Goal: Information Seeking & Learning: Check status

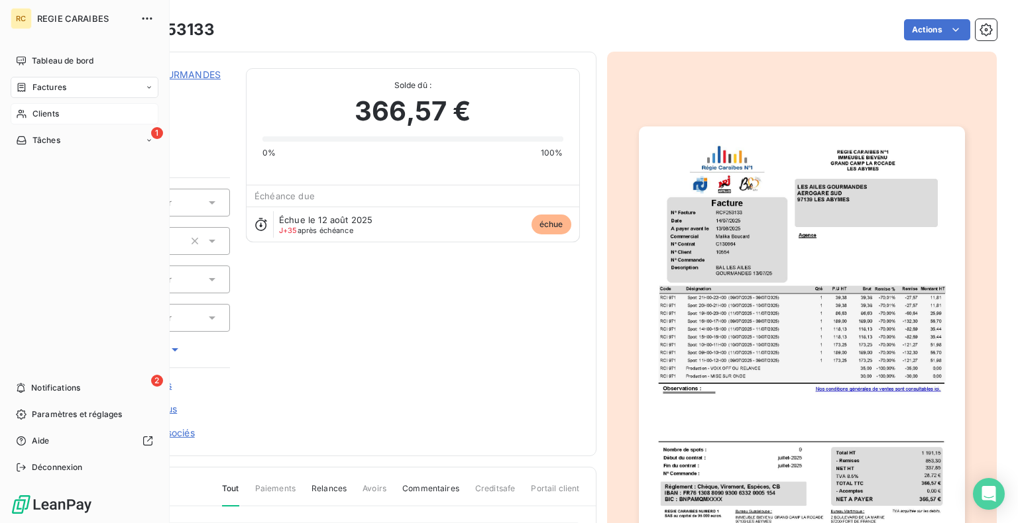
click at [85, 125] on div "Clients" at bounding box center [85, 113] width 148 height 21
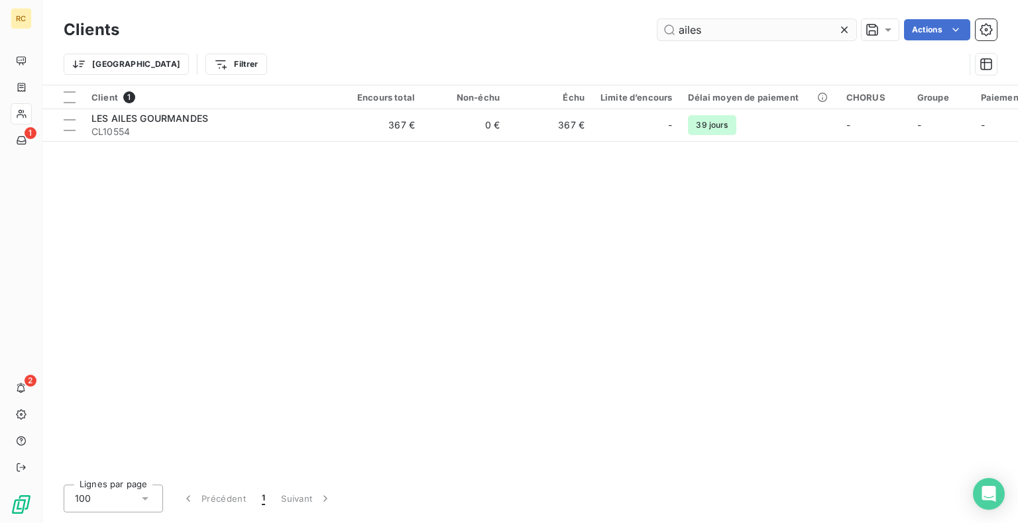
click at [737, 38] on input "ailes" at bounding box center [756, 29] width 199 height 21
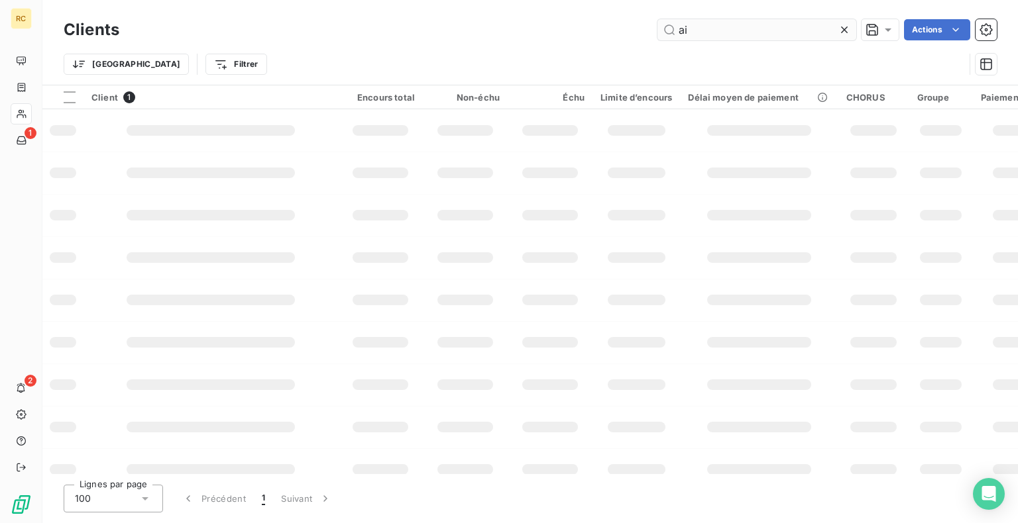
type input "a"
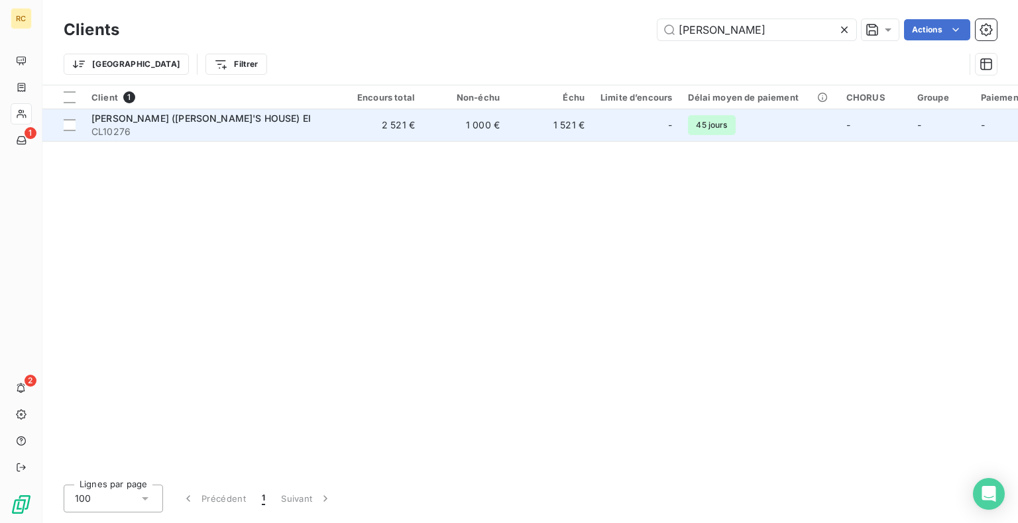
type input "[PERSON_NAME]"
click at [229, 124] on span "[PERSON_NAME] ([PERSON_NAME]'S HOUSE) EI" at bounding box center [200, 118] width 219 height 11
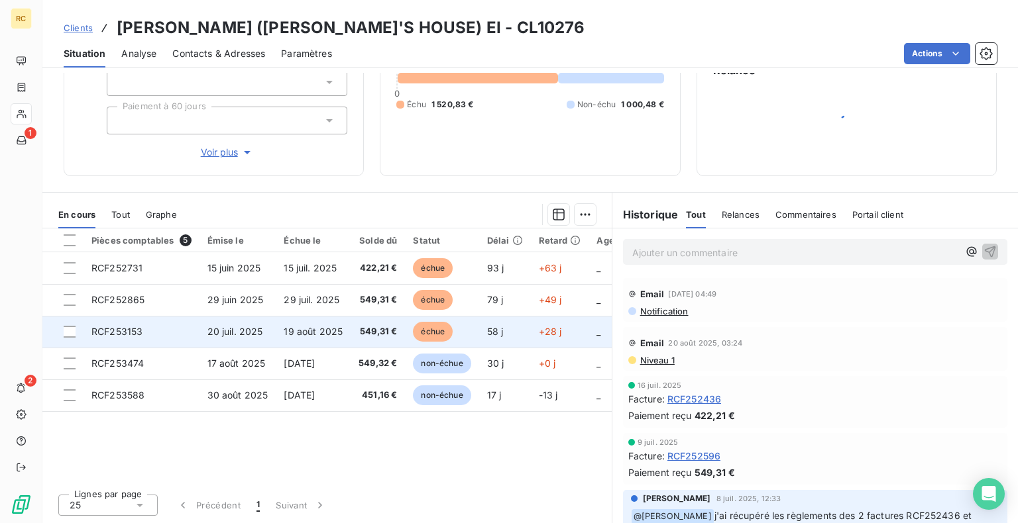
scroll to position [187, 0]
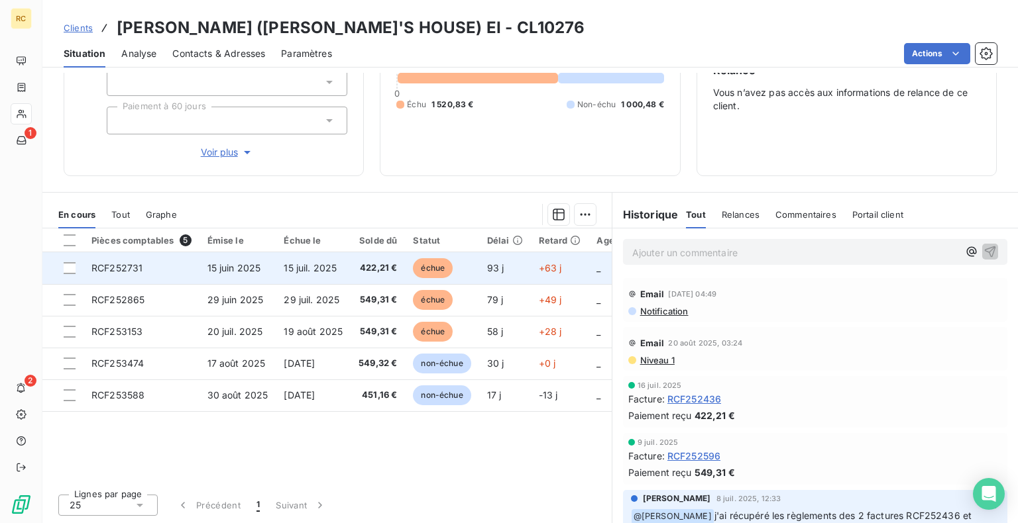
click at [123, 274] on span "RCF252731" at bounding box center [116, 267] width 51 height 11
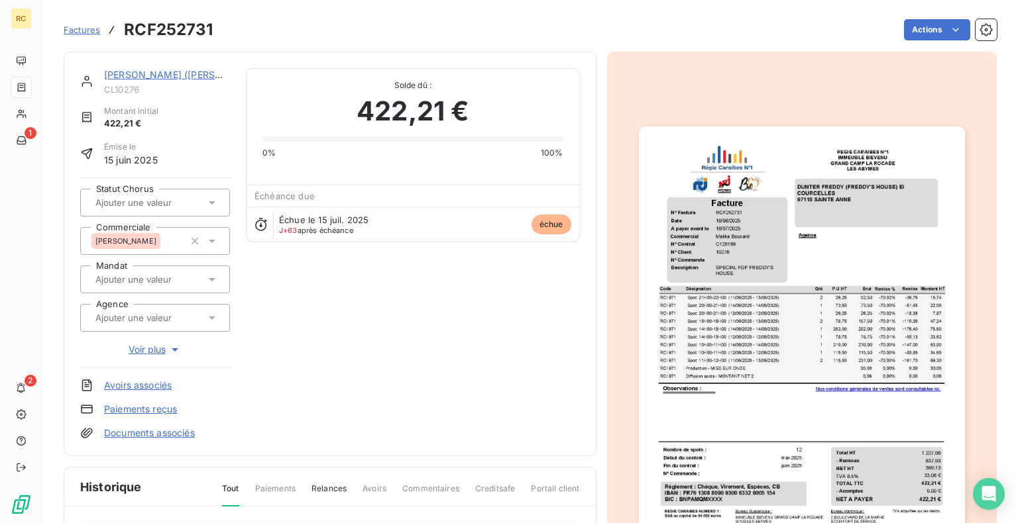
click at [877, 282] on img "button" at bounding box center [802, 357] width 326 height 460
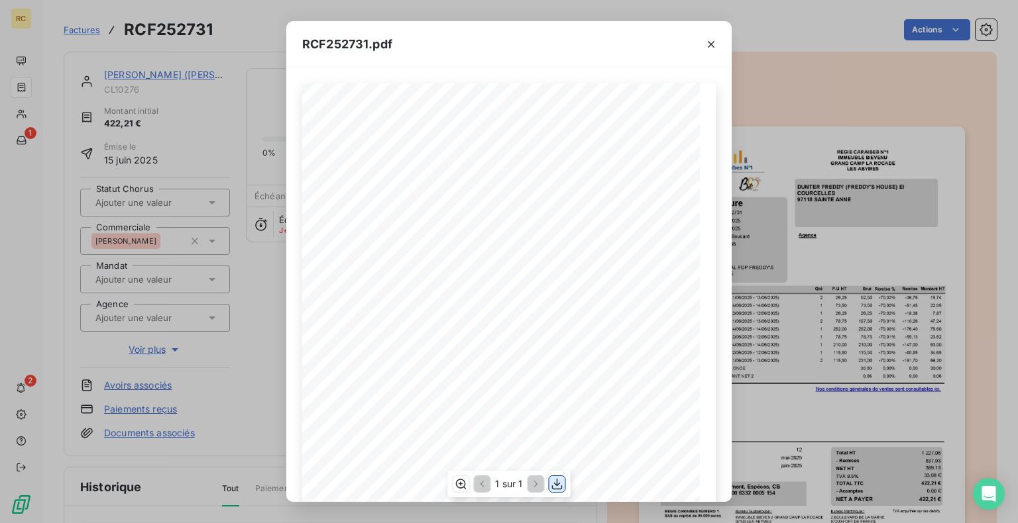
click at [557, 478] on icon "button" at bounding box center [557, 484] width 13 height 13
click at [718, 44] on icon "button" at bounding box center [710, 44] width 13 height 13
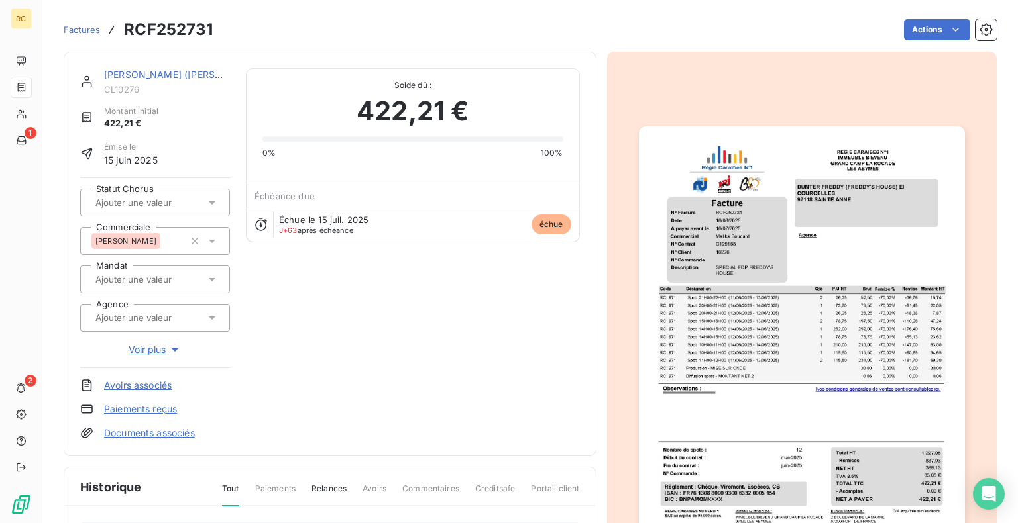
click at [150, 80] on link "[PERSON_NAME] ([PERSON_NAME]'S HOUSE) EI" at bounding box center [213, 74] width 219 height 11
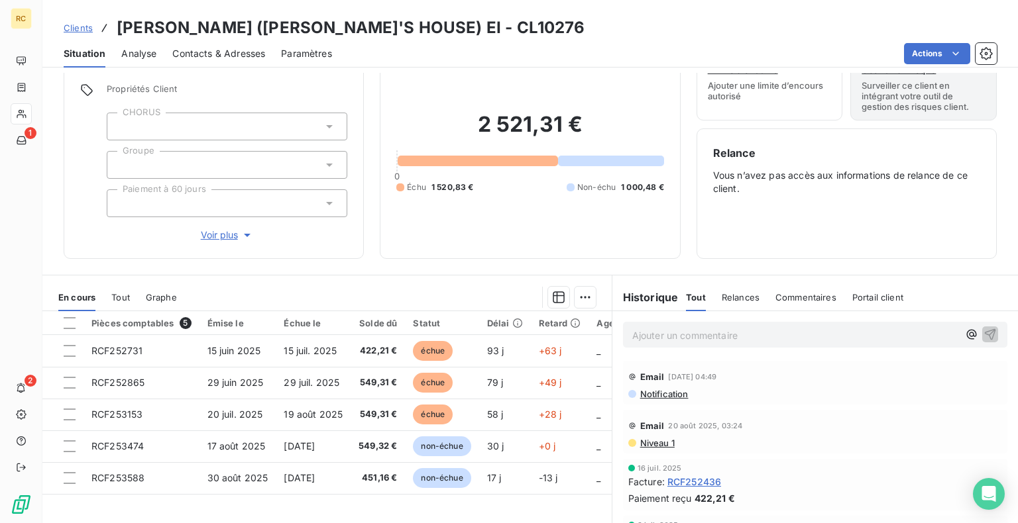
scroll to position [133, 0]
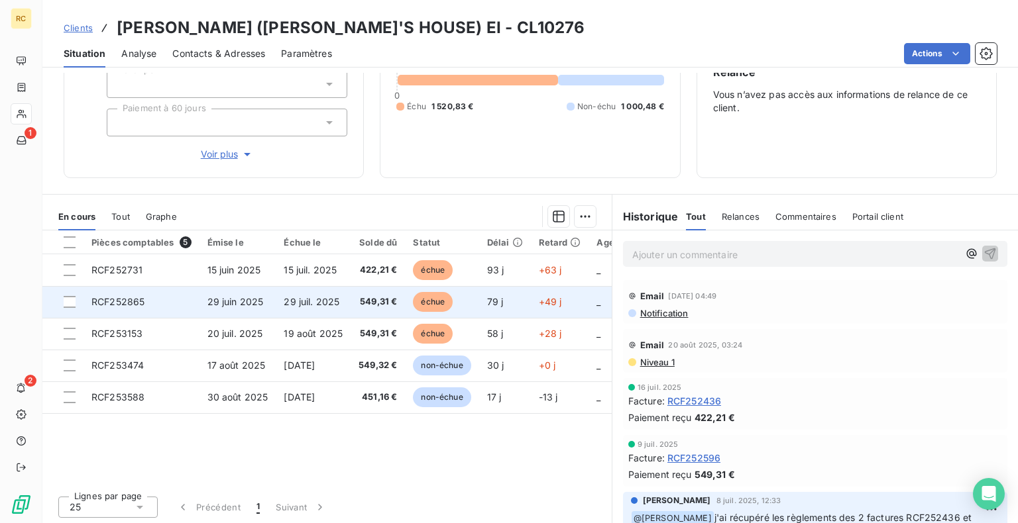
click at [144, 307] on span "RCF252865" at bounding box center [117, 301] width 53 height 11
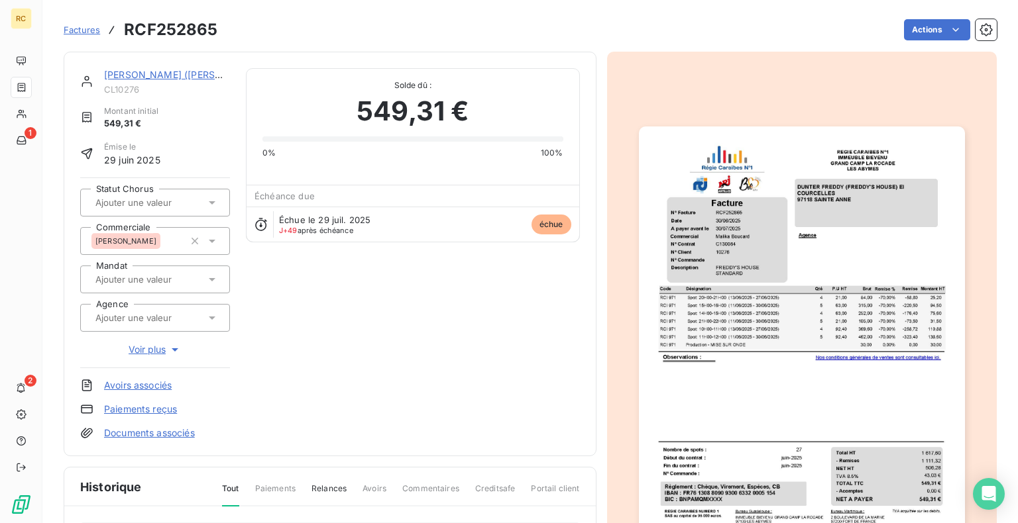
click at [877, 201] on img "button" at bounding box center [802, 357] width 326 height 460
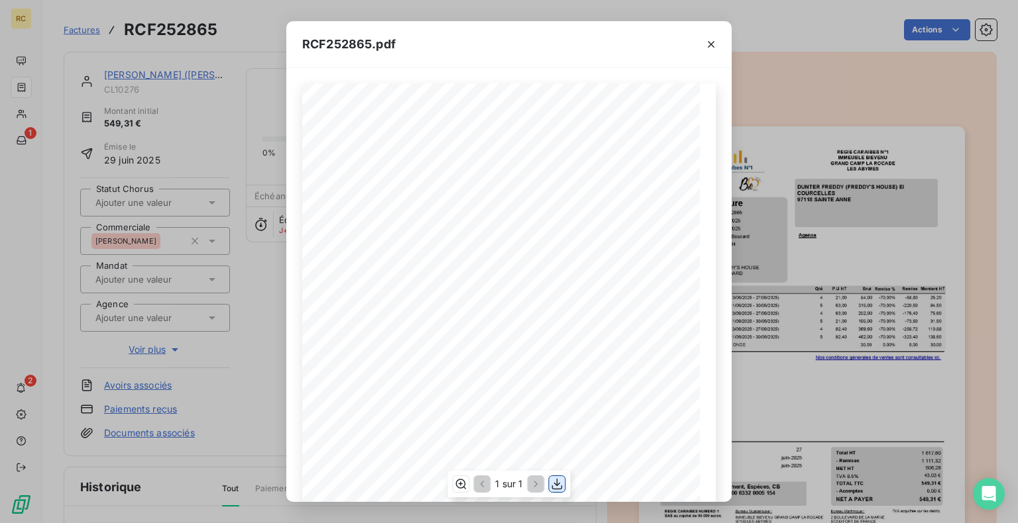
click at [559, 482] on icon "button" at bounding box center [557, 483] width 11 height 11
click at [714, 42] on icon "button" at bounding box center [711, 44] width 7 height 7
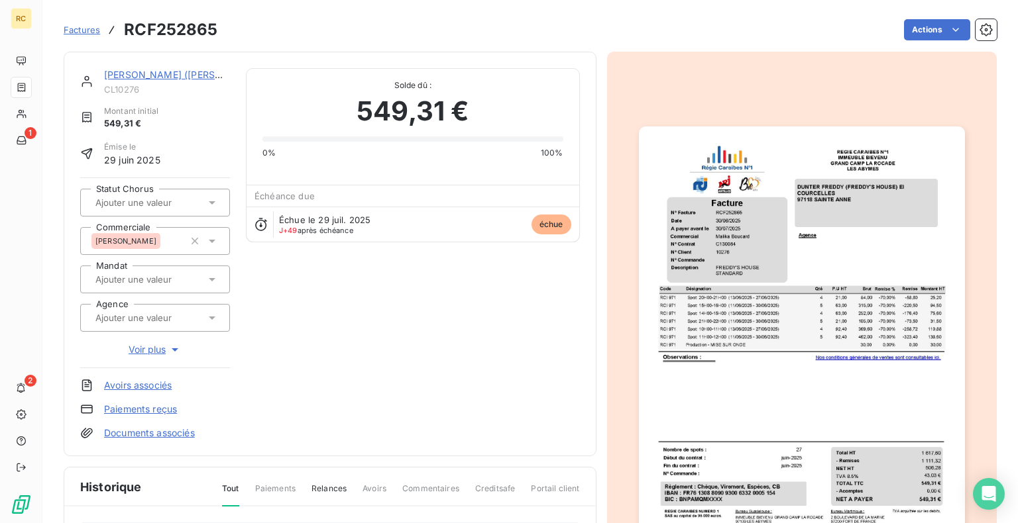
click at [161, 80] on link "[PERSON_NAME] ([PERSON_NAME]'S HOUSE) EI" at bounding box center [213, 74] width 219 height 11
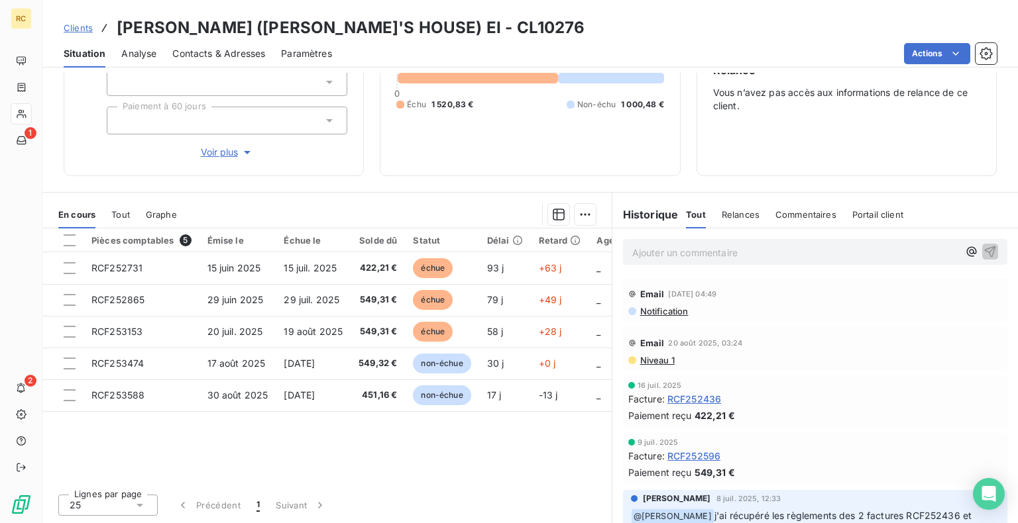
scroll to position [187, 0]
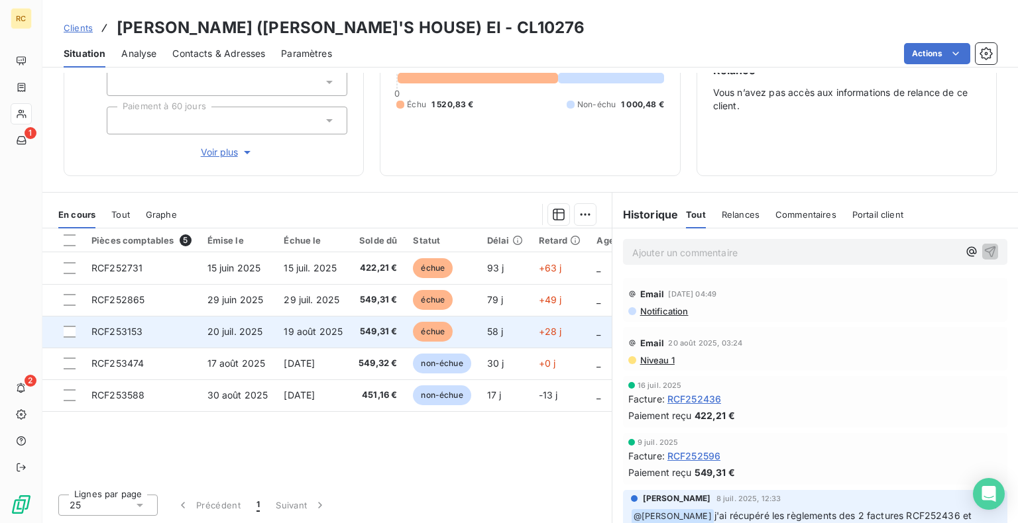
click at [138, 348] on td "RCF253153" at bounding box center [141, 332] width 116 height 32
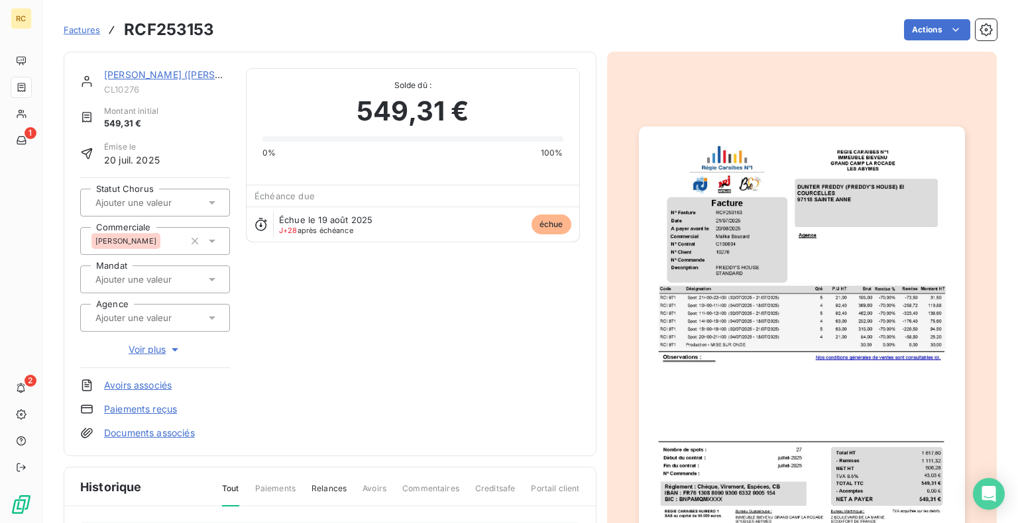
click at [893, 229] on img "button" at bounding box center [802, 357] width 326 height 460
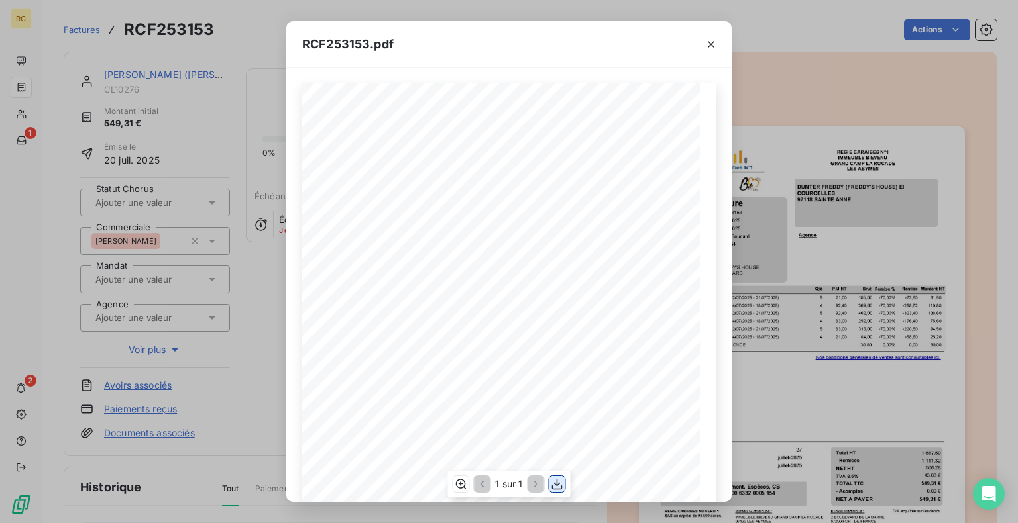
click at [561, 480] on icon "button" at bounding box center [557, 484] width 13 height 13
click at [931, 93] on div "RCF253153.pdf 5 Spot: 21H00-22H00 ([DATE] - [DATE]) 31,50 RCI 971 21,00 105,00 …" at bounding box center [509, 261] width 1018 height 523
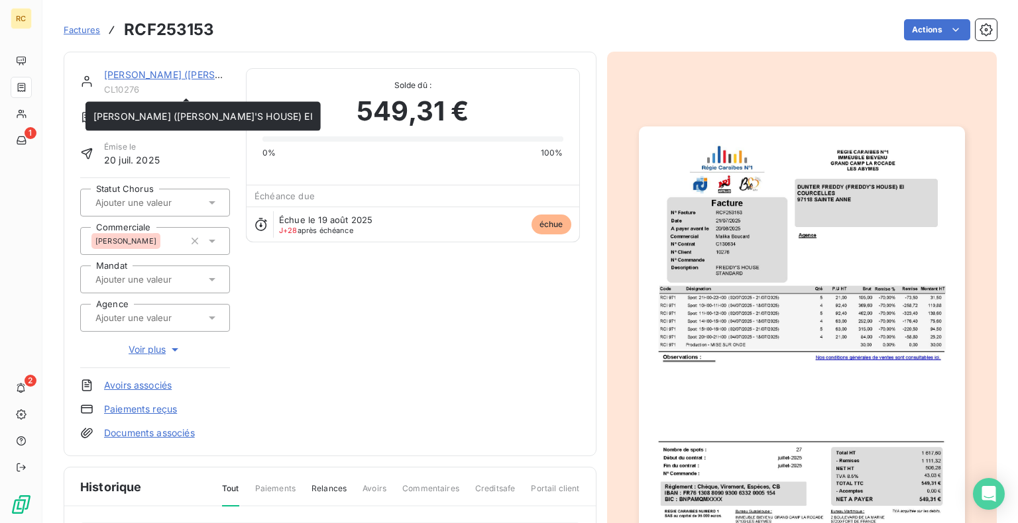
click at [191, 80] on link "[PERSON_NAME] ([PERSON_NAME]'S HOUSE) EI" at bounding box center [213, 74] width 219 height 11
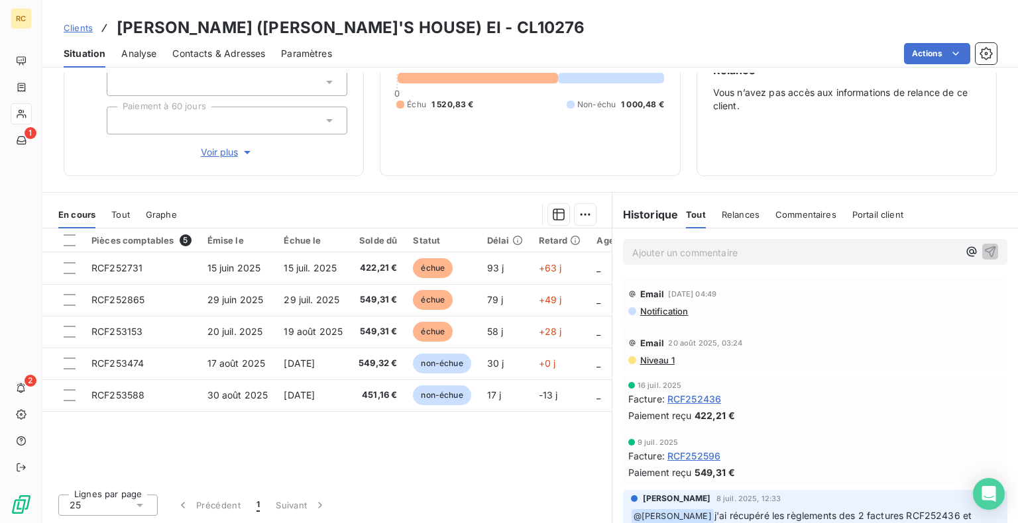
scroll to position [187, 0]
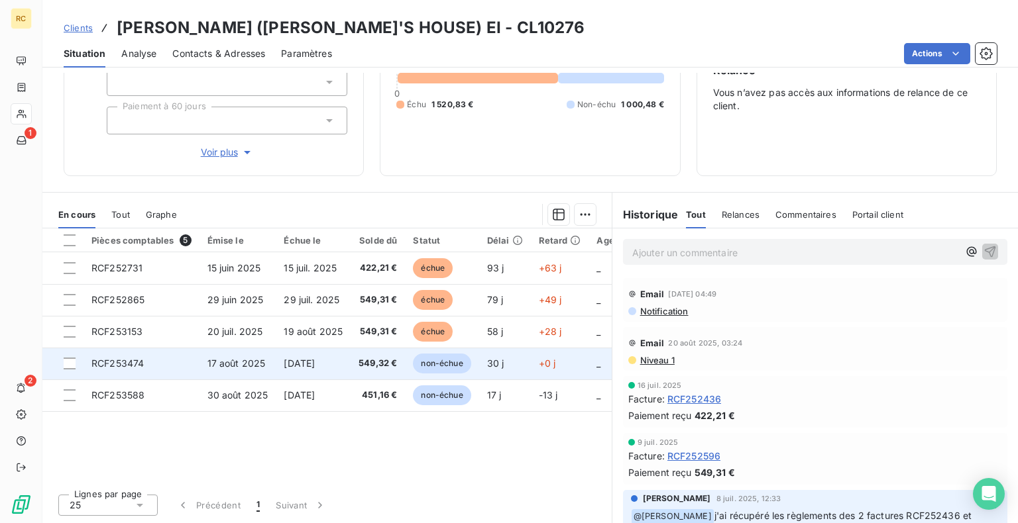
click at [160, 380] on td "RCF253474" at bounding box center [141, 364] width 116 height 32
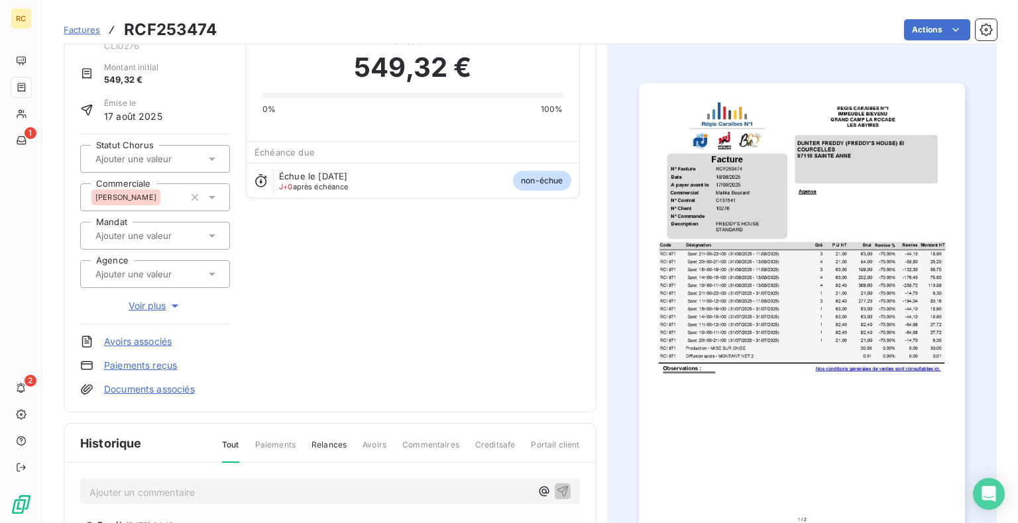
scroll to position [133, 0]
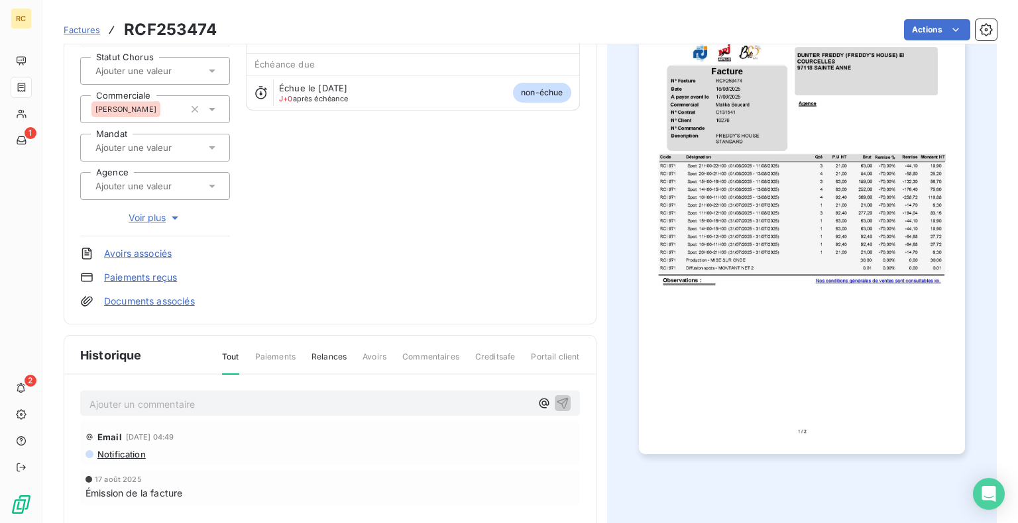
click at [839, 226] on img "button" at bounding box center [802, 225] width 326 height 460
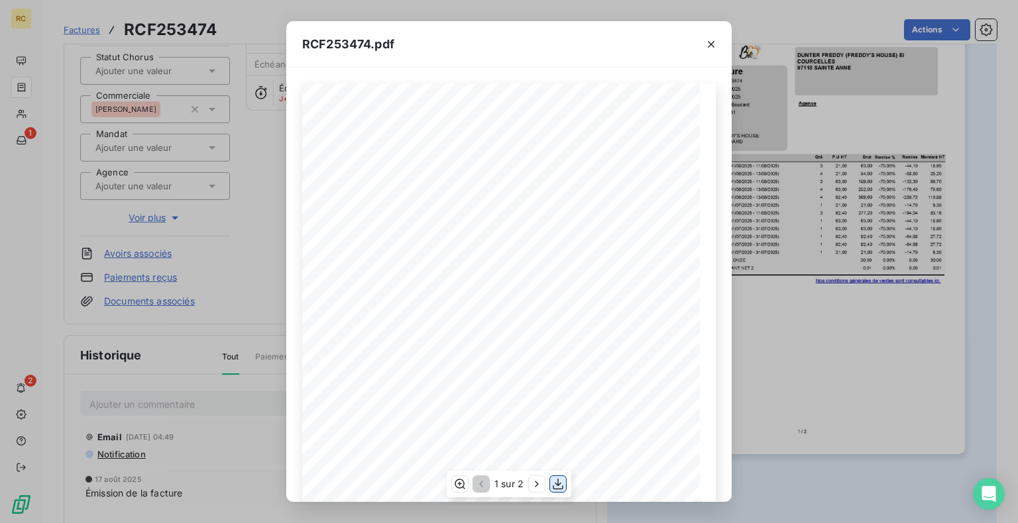
click at [562, 484] on icon "button" at bounding box center [557, 484] width 13 height 13
click at [714, 41] on icon "button" at bounding box center [711, 44] width 7 height 7
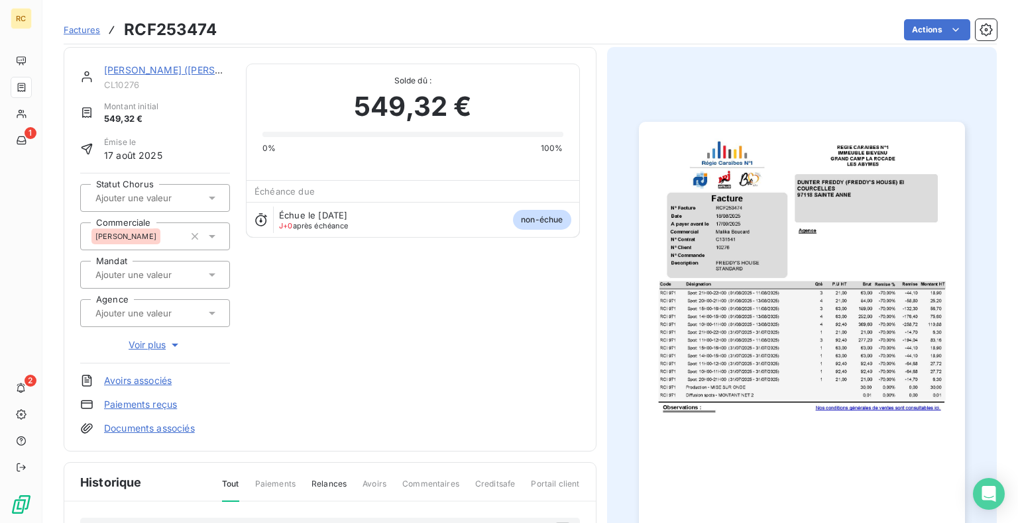
scroll to position [0, 0]
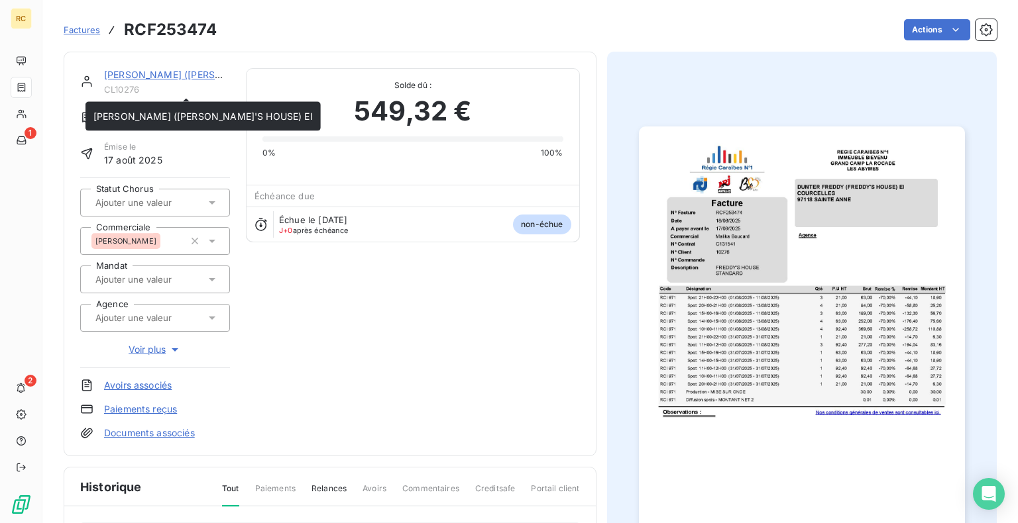
click at [156, 80] on link "[PERSON_NAME] ([PERSON_NAME]'S HOUSE) EI" at bounding box center [213, 74] width 219 height 11
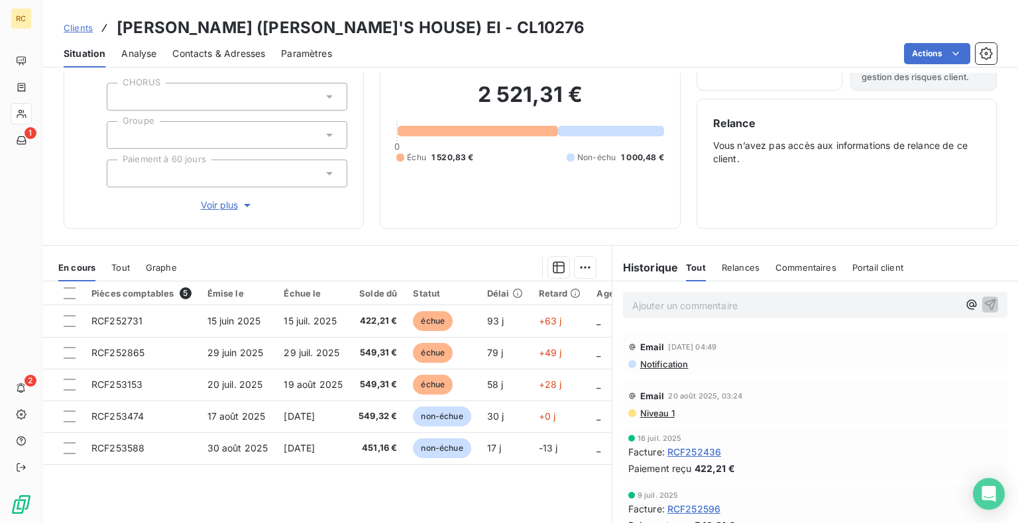
scroll to position [187, 0]
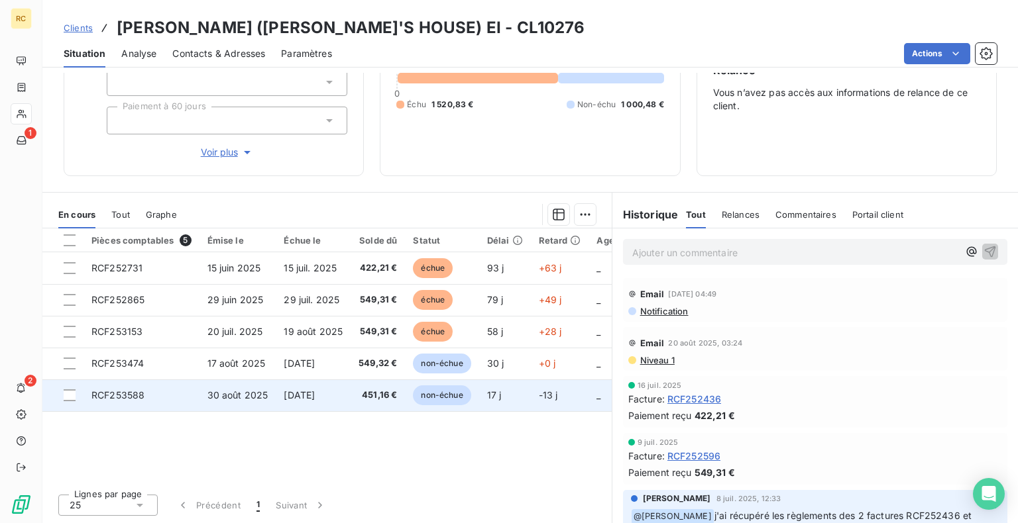
click at [144, 401] on span "RCF253588" at bounding box center [117, 395] width 53 height 11
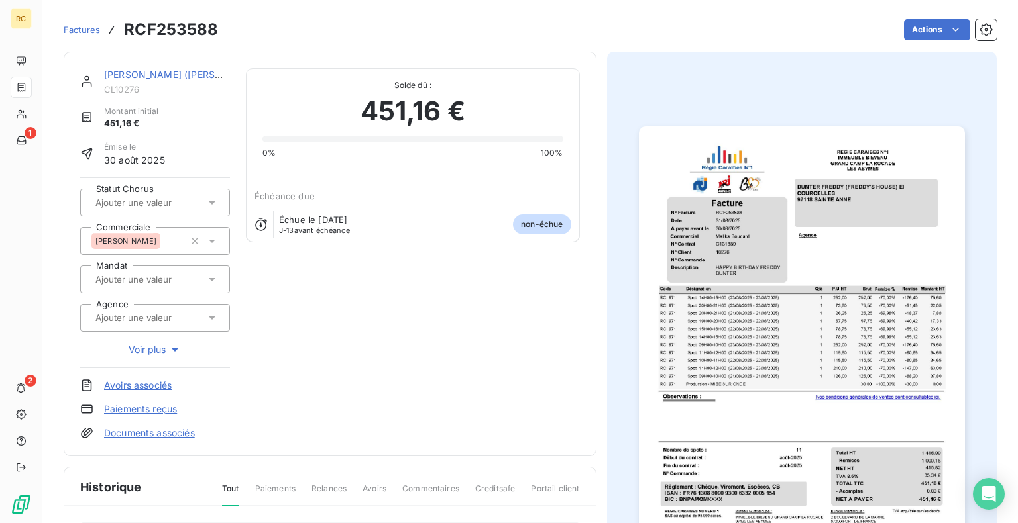
click at [748, 229] on img "button" at bounding box center [802, 357] width 326 height 460
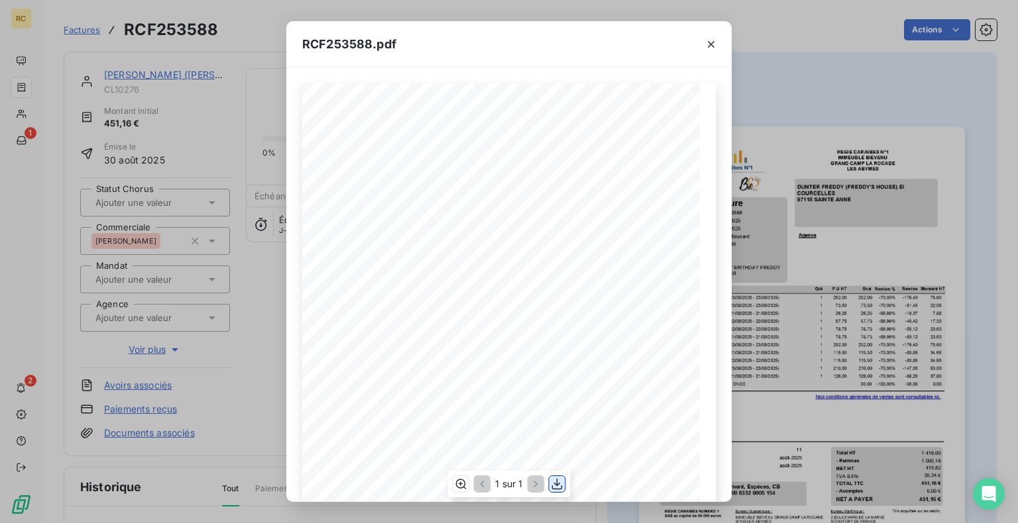
click at [559, 480] on icon "button" at bounding box center [557, 483] width 11 height 11
click at [937, 125] on div "RCF253588.pdf 1 Spot: 14H00-15H00 ([DATE] - [DATE]) 75,60 RCI 971 252,00 252,00…" at bounding box center [509, 261] width 1018 height 523
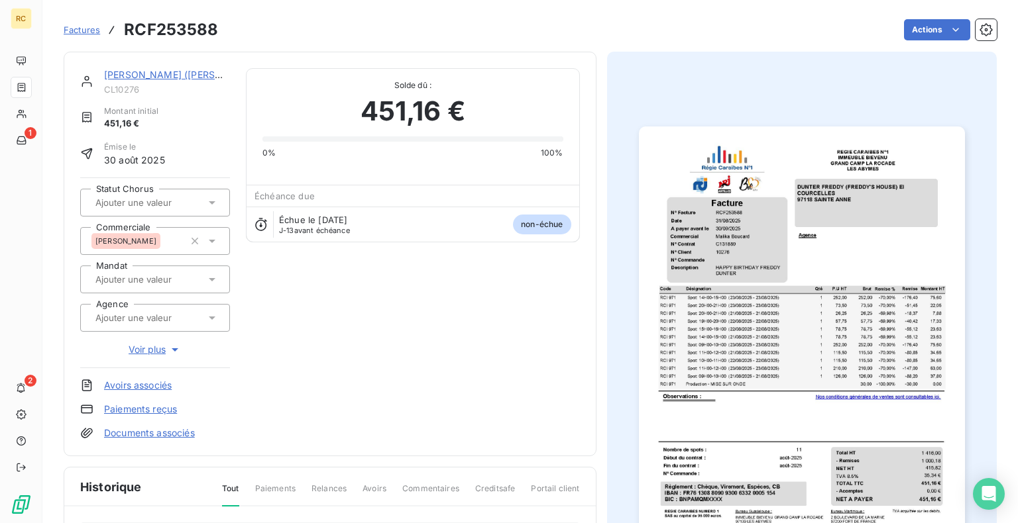
click at [142, 80] on link "[PERSON_NAME] ([PERSON_NAME]'S HOUSE) EI" at bounding box center [213, 74] width 219 height 11
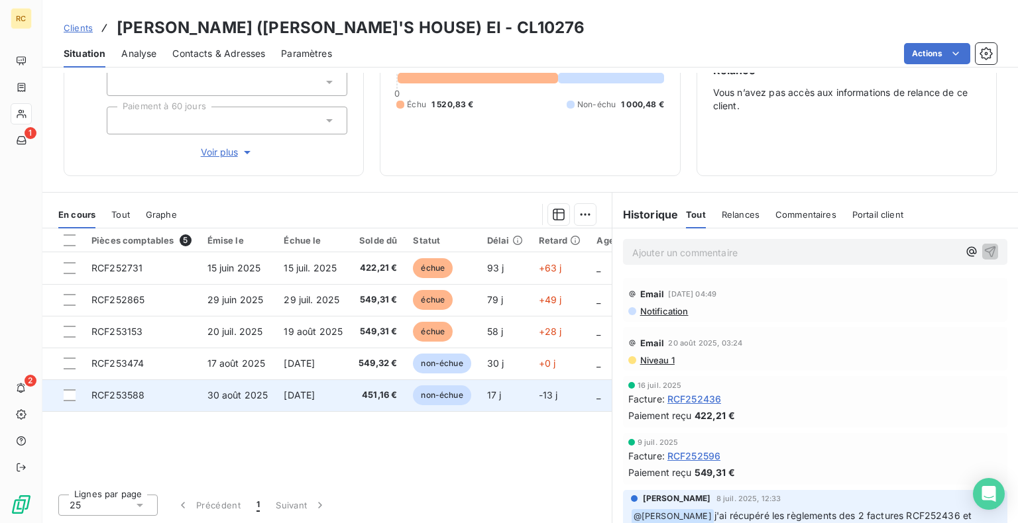
scroll to position [187, 0]
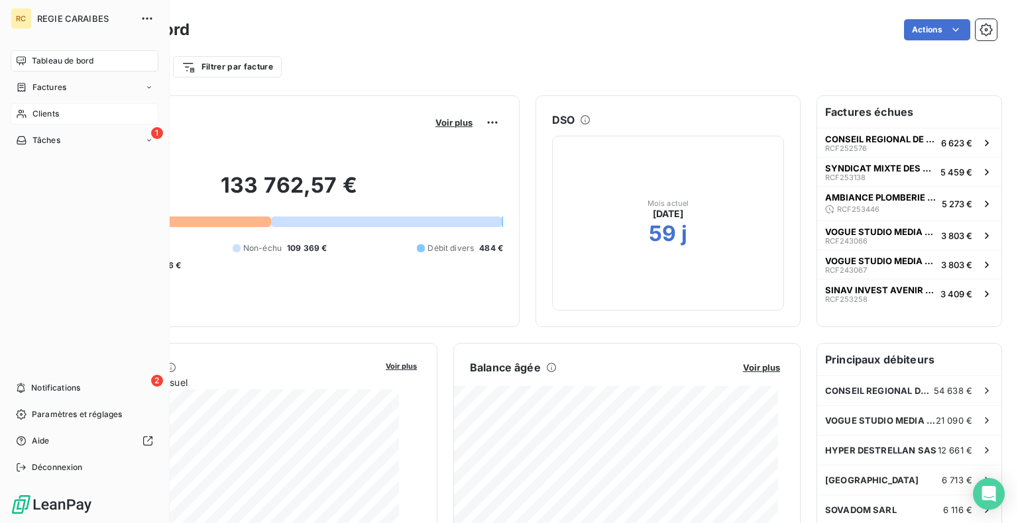
click at [42, 120] on span "Clients" at bounding box center [45, 114] width 27 height 12
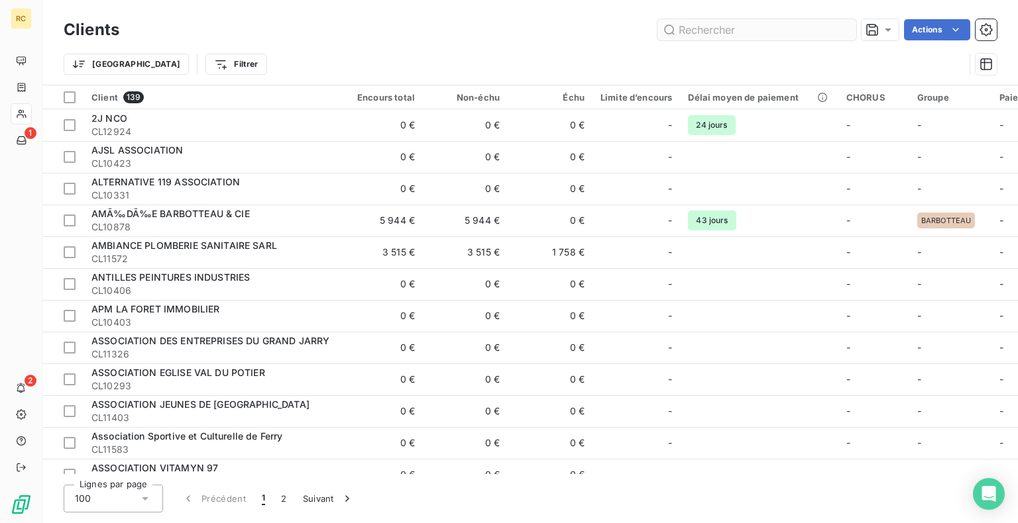
click at [702, 28] on input "text" at bounding box center [756, 29] width 199 height 21
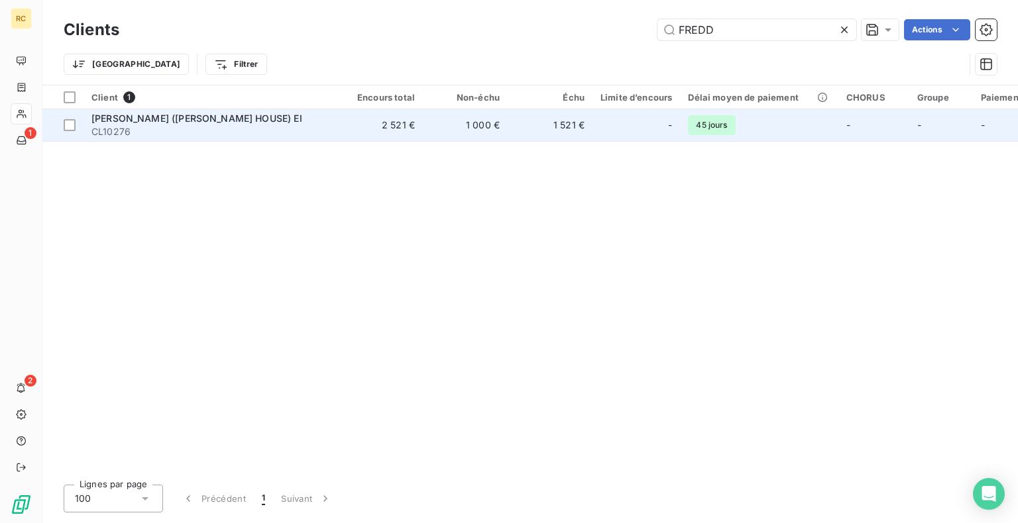
type input "FREDD"
click at [238, 124] on span "[PERSON_NAME] ([PERSON_NAME]'S HOUSE) EI" at bounding box center [196, 118] width 211 height 11
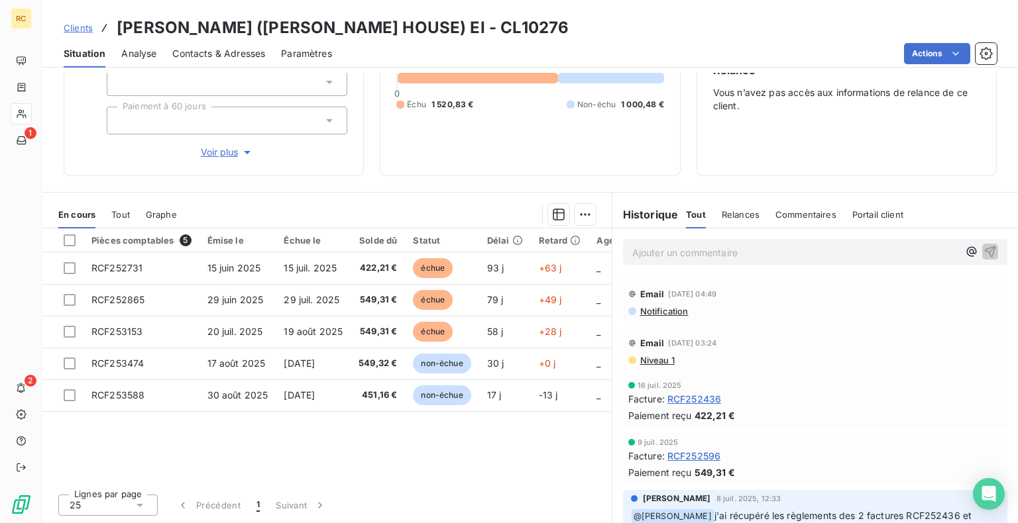
scroll to position [187, 0]
